Goal: Information Seeking & Learning: Learn about a topic

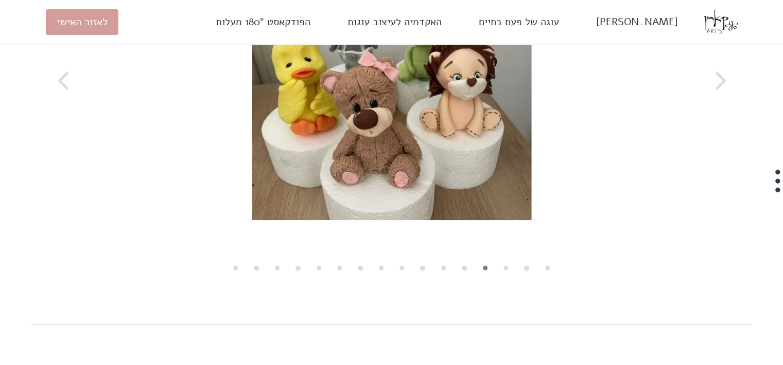
scroll to position [2195, 0]
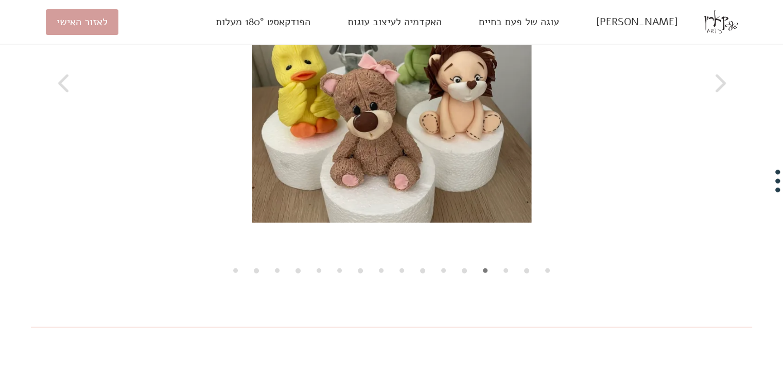
click at [719, 94] on icon at bounding box center [718, 83] width 15 height 21
click at [58, 94] on icon at bounding box center [64, 83] width 15 height 21
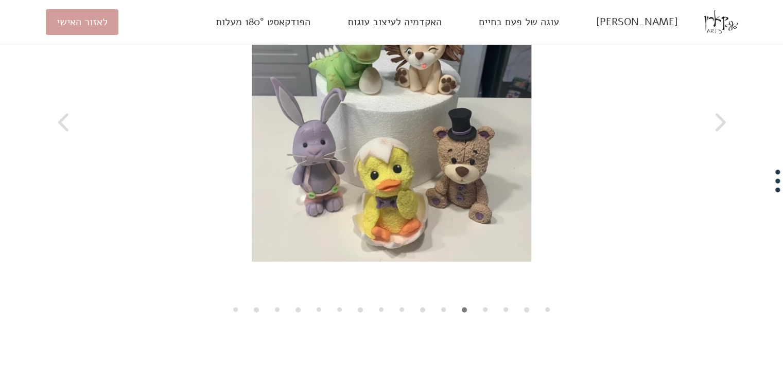
scroll to position [2152, 0]
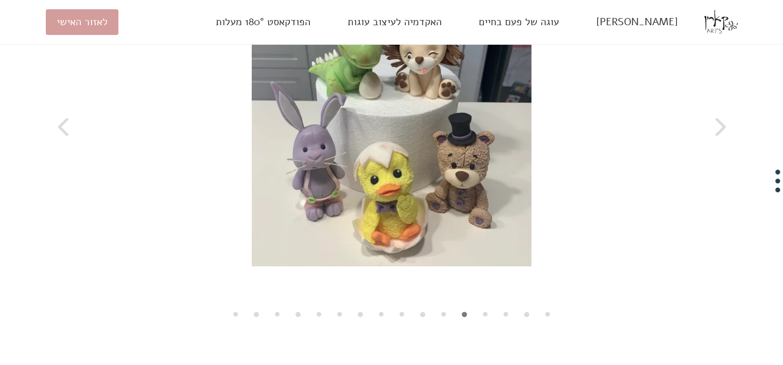
click at [60, 137] on icon at bounding box center [64, 127] width 15 height 21
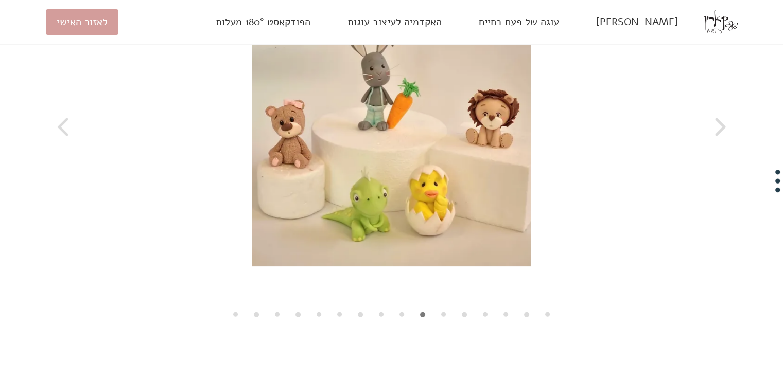
click at [725, 137] on icon at bounding box center [718, 127] width 15 height 21
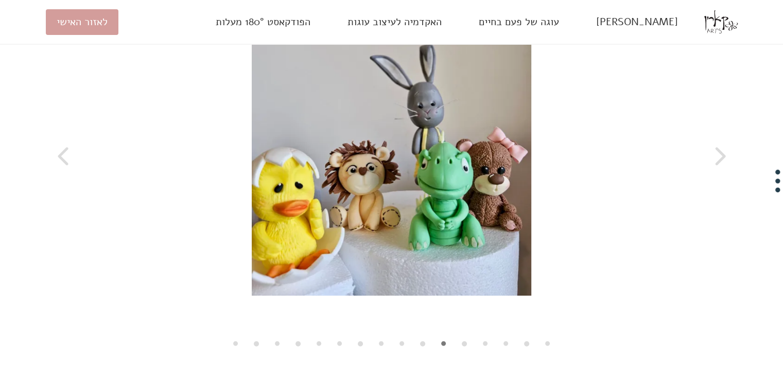
scroll to position [2114, 0]
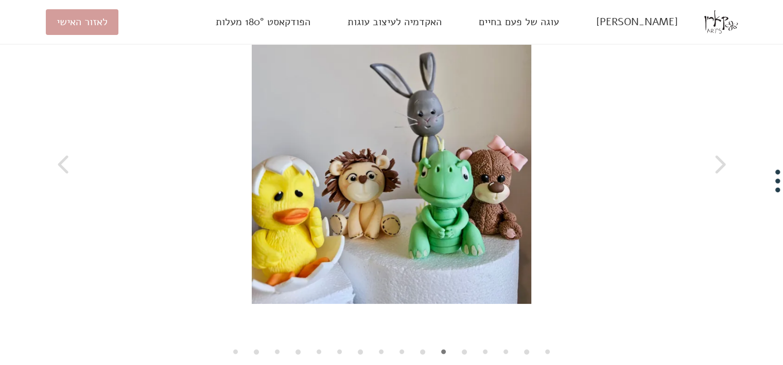
click at [72, 178] on button at bounding box center [64, 165] width 37 height 26
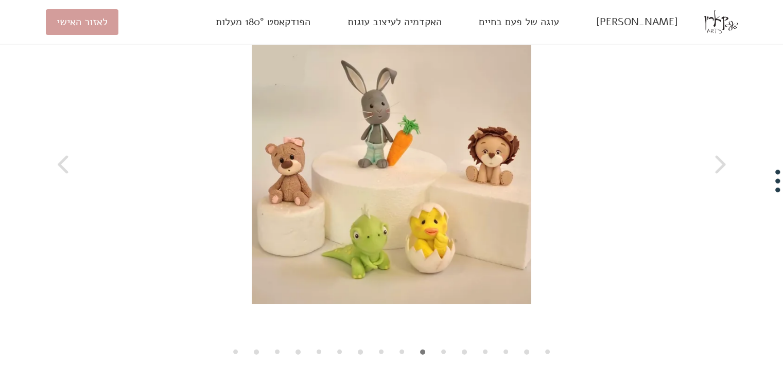
click at [65, 175] on icon at bounding box center [64, 164] width 15 height 21
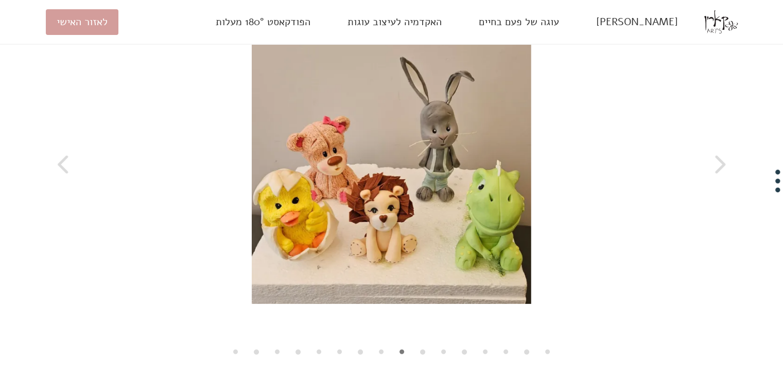
click at [69, 175] on icon at bounding box center [64, 164] width 15 height 21
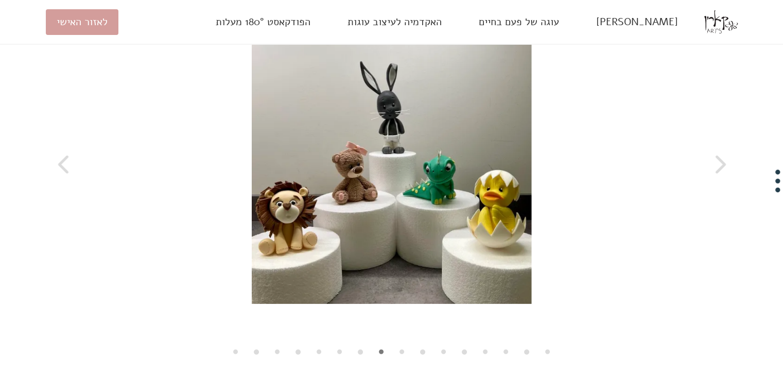
click at [64, 175] on icon at bounding box center [64, 164] width 15 height 21
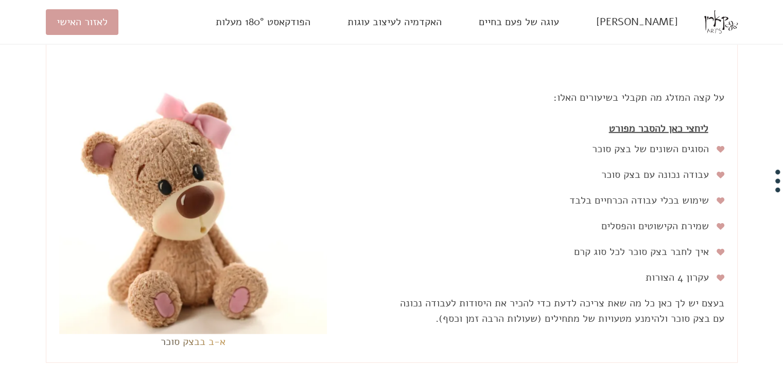
click at [714, 193] on div "עבודה נכונה עם בצק סוכר תביני איך [PERSON_NAME], לרדד ולצבוע בצק סוכר כך שלא יה…" at bounding box center [561, 180] width 325 height 26
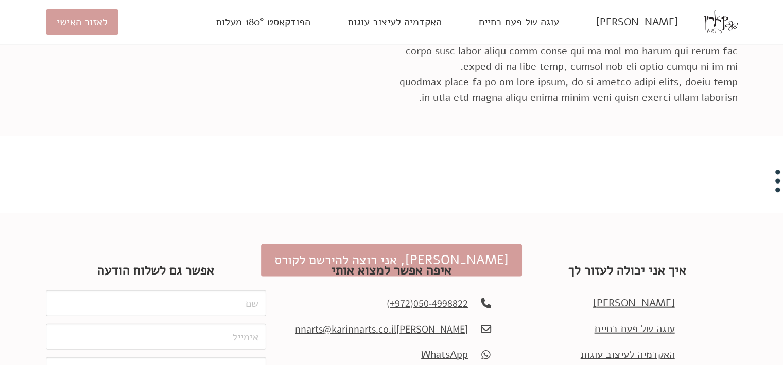
scroll to position [10275, 0]
